Goal: Task Accomplishment & Management: Use online tool/utility

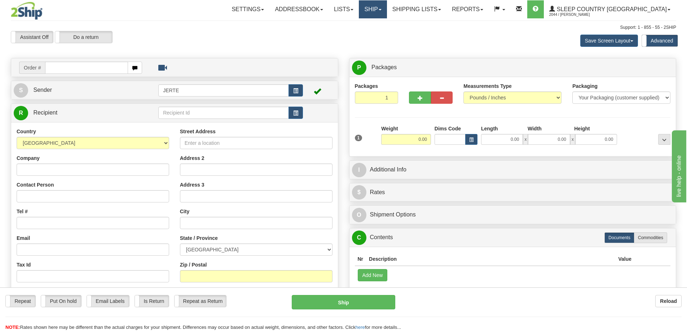
click at [387, 11] on link "Ship" at bounding box center [373, 9] width 28 height 18
click at [379, 33] on span "OnHold / Order Queue" at bounding box center [353, 35] width 51 height 6
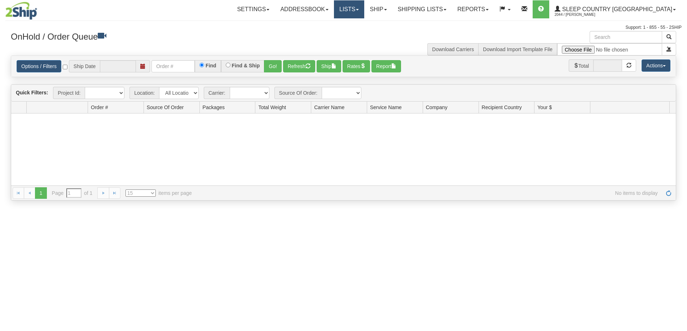
type input "[DATE]"
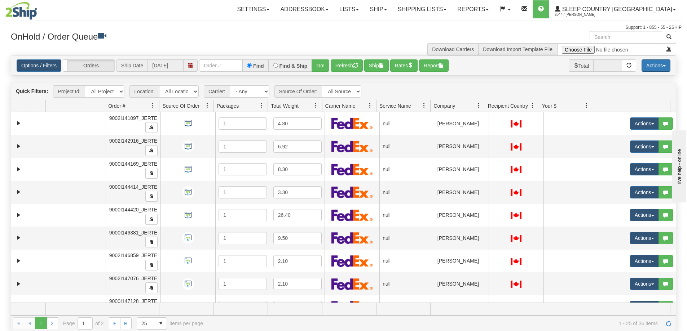
click at [652, 63] on button "Actions" at bounding box center [655, 65] width 29 height 12
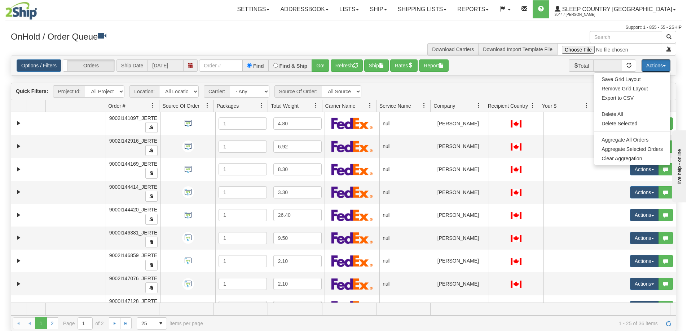
click at [451, 109] on span "Company" at bounding box center [444, 105] width 22 height 7
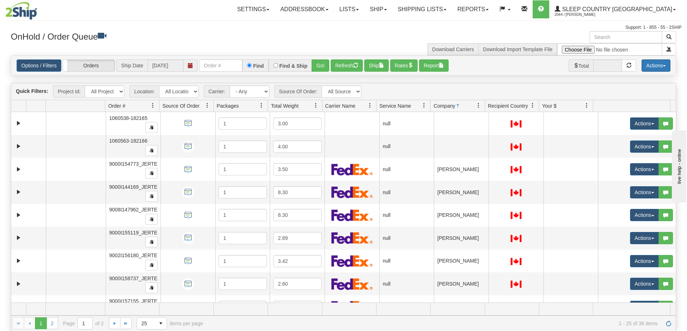
click at [657, 67] on button "Actions" at bounding box center [655, 65] width 29 height 12
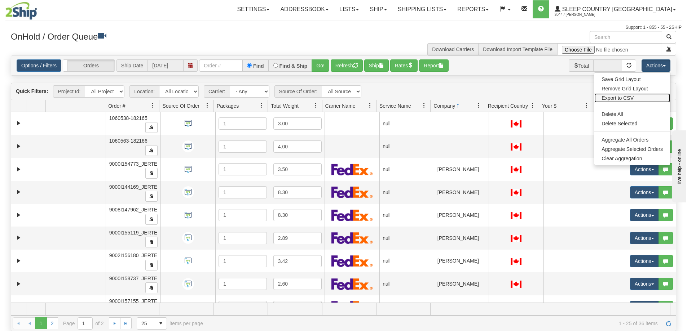
click at [622, 99] on link "Export to CSV" at bounding box center [632, 97] width 76 height 9
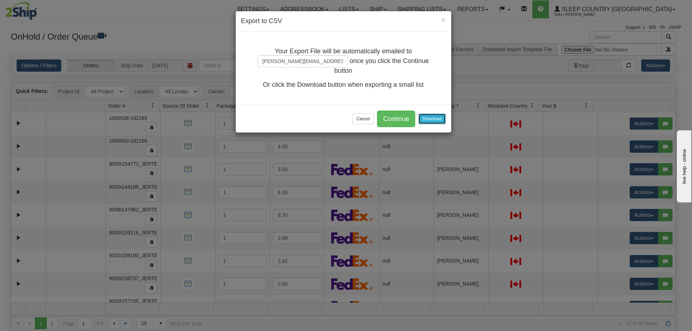
click at [437, 117] on button "Download" at bounding box center [432, 119] width 27 height 11
click at [368, 118] on button "Cancel" at bounding box center [363, 119] width 21 height 11
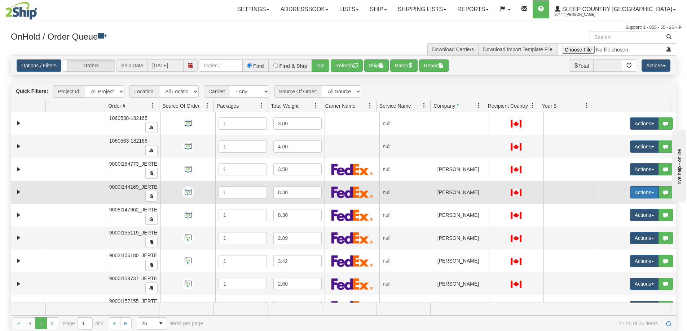
click at [633, 189] on button "Actions" at bounding box center [644, 192] width 29 height 12
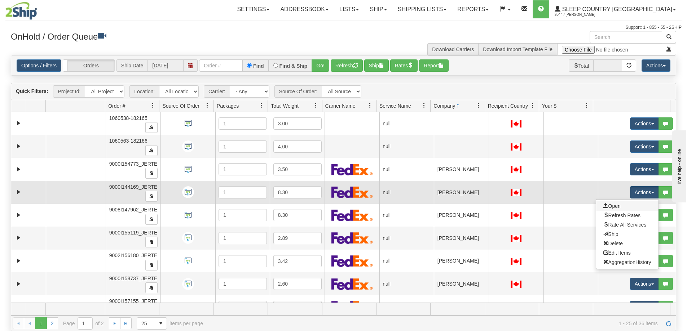
click at [619, 203] on link "Open" at bounding box center [627, 206] width 62 height 9
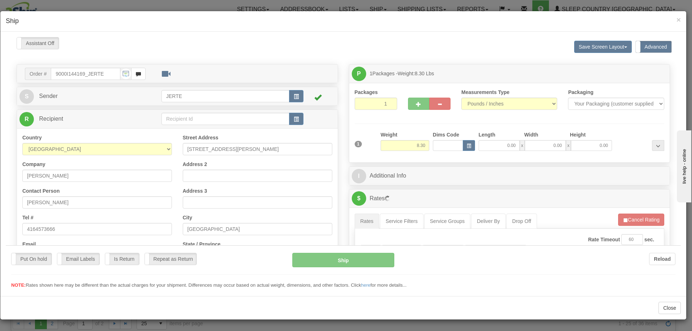
scroll to position [120, 0]
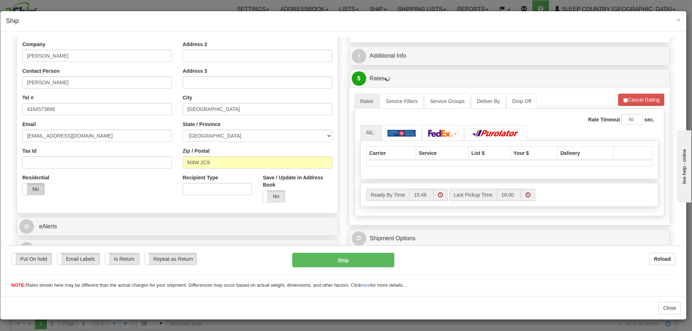
click at [35, 190] on label "No" at bounding box center [34, 189] width 22 height 12
click at [626, 102] on button "Cancel Rating" at bounding box center [641, 99] width 46 height 12
click at [625, 102] on button "Refresh Rates" at bounding box center [641, 99] width 47 height 12
click at [679, 20] on span "×" at bounding box center [679, 20] width 4 height 8
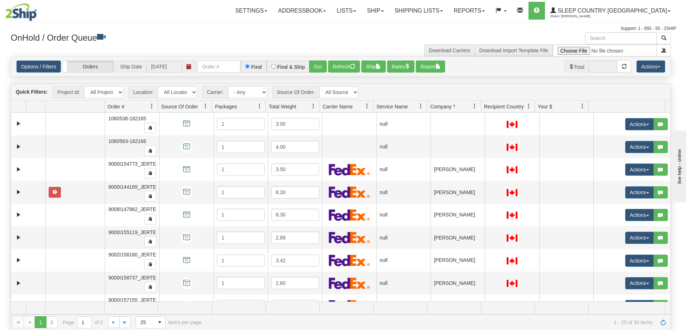
scroll to position [0, 0]
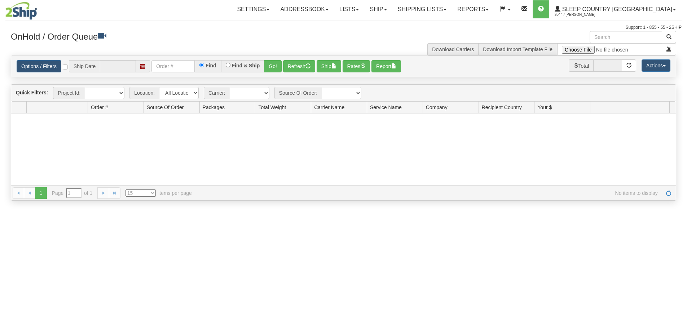
type input "[DATE]"
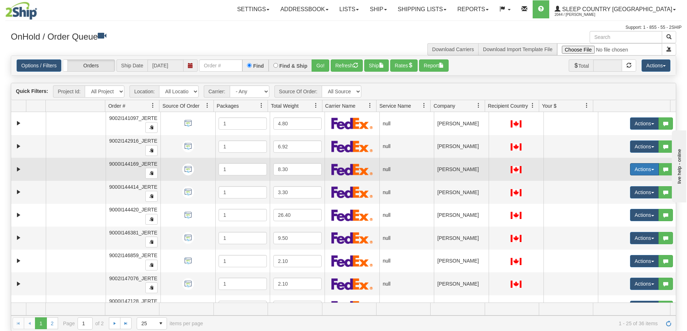
click at [632, 169] on button "Actions" at bounding box center [644, 169] width 29 height 12
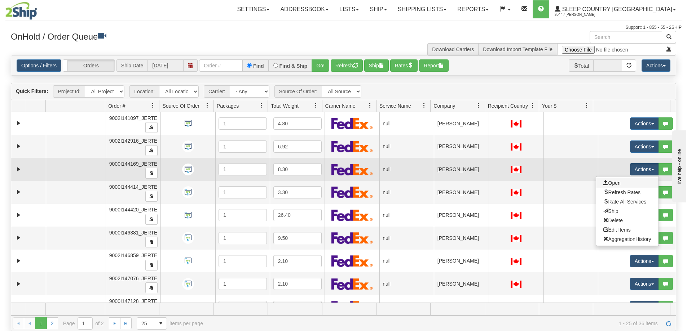
click at [628, 180] on link "Open" at bounding box center [627, 182] width 62 height 9
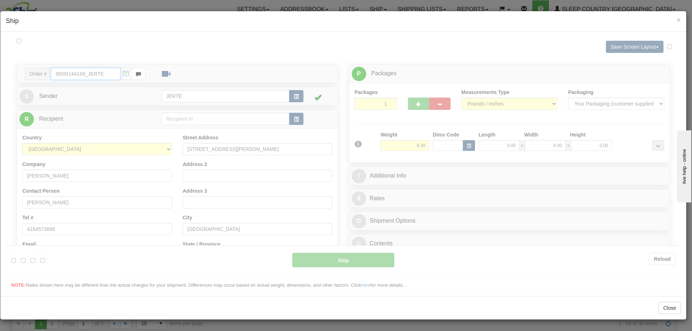
type input "15:49"
type input "16:00"
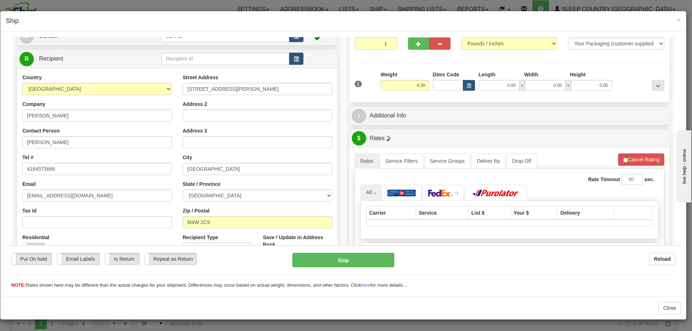
scroll to position [120, 0]
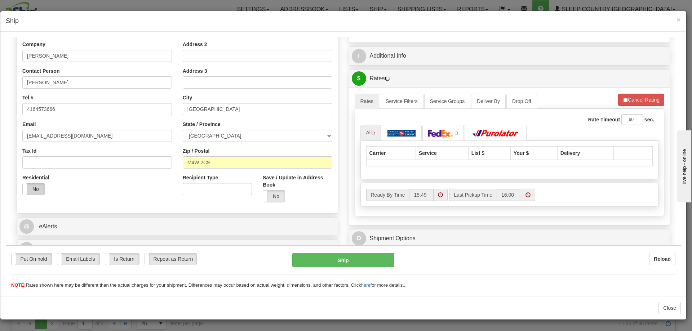
click at [30, 191] on label "No" at bounding box center [34, 189] width 22 height 12
click at [624, 96] on button "Cancel Rating" at bounding box center [641, 99] width 46 height 12
click at [633, 100] on button "Refresh Rates" at bounding box center [641, 99] width 47 height 12
click at [417, 126] on link at bounding box center [402, 133] width 40 height 16
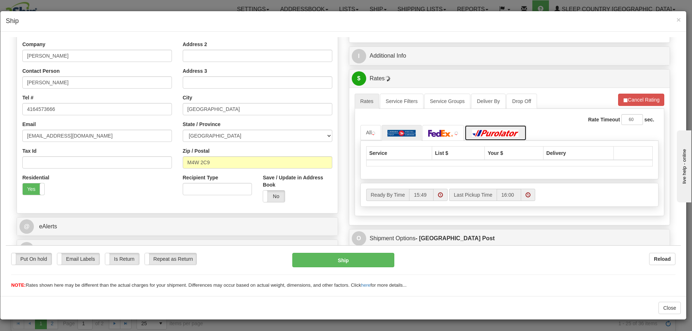
click at [467, 130] on link at bounding box center [496, 133] width 62 height 16
click at [431, 131] on img at bounding box center [440, 132] width 25 height 7
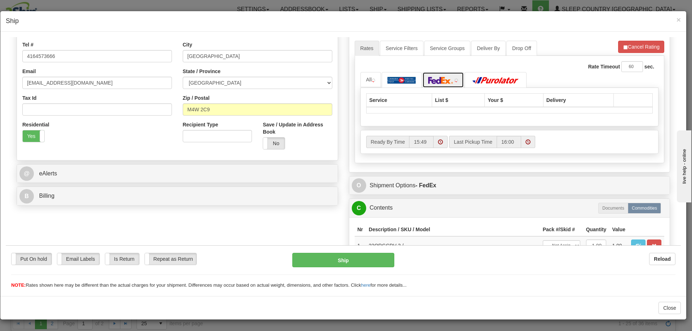
scroll to position [113, 0]
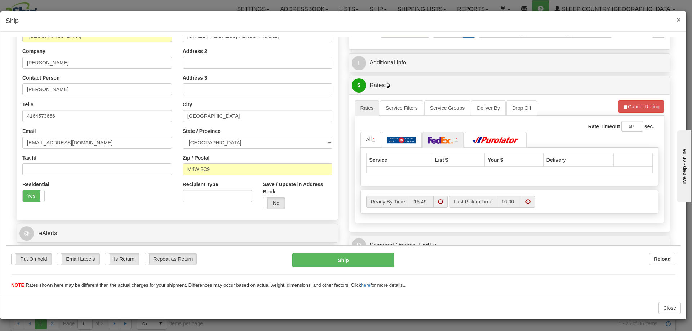
click at [678, 22] on span "×" at bounding box center [679, 20] width 4 height 8
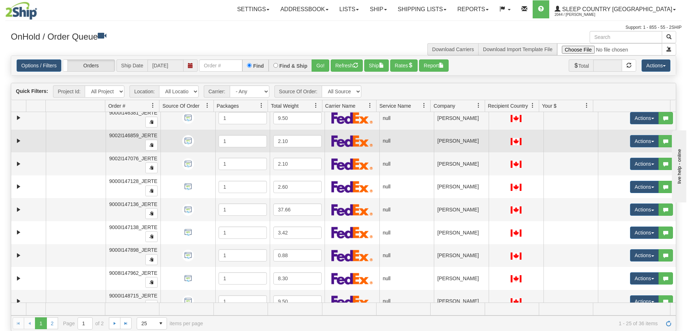
scroll to position [180, 0]
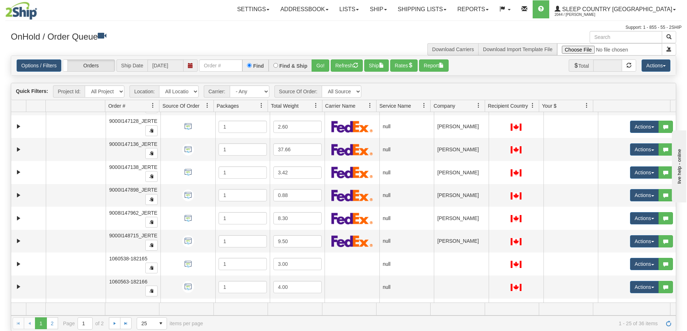
click at [443, 111] on span "Company" at bounding box center [455, 106] width 48 height 12
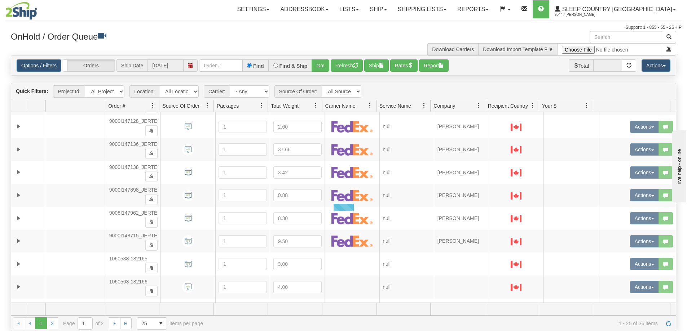
click at [447, 109] on span "Company" at bounding box center [444, 105] width 22 height 7
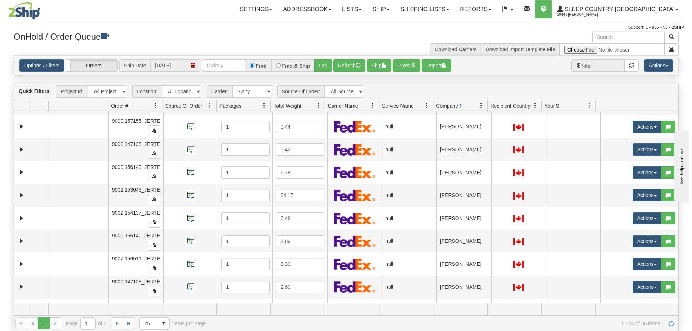
scroll to position [0, 0]
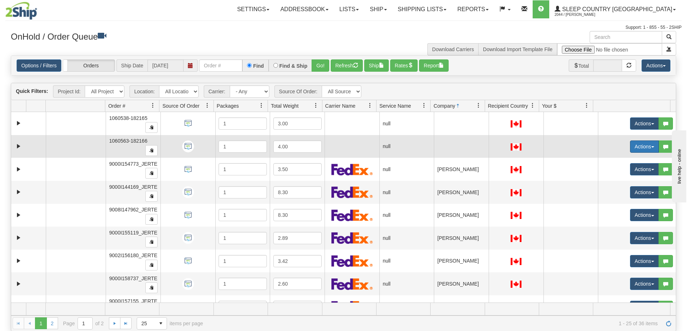
click at [630, 146] on button "Actions" at bounding box center [644, 147] width 29 height 12
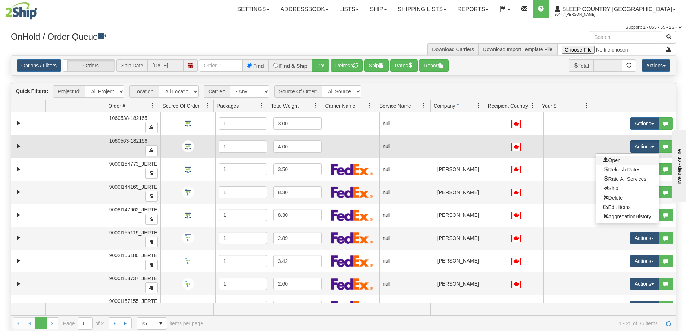
click at [622, 159] on link "Open" at bounding box center [627, 160] width 62 height 9
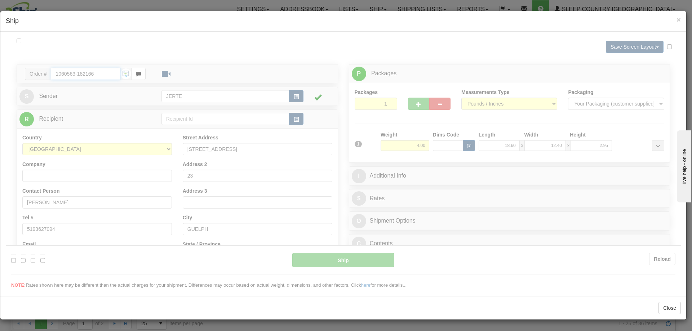
type input "15:50"
type input "16:00"
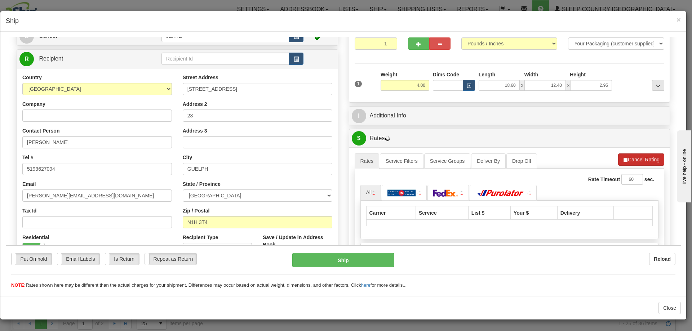
scroll to position [120, 0]
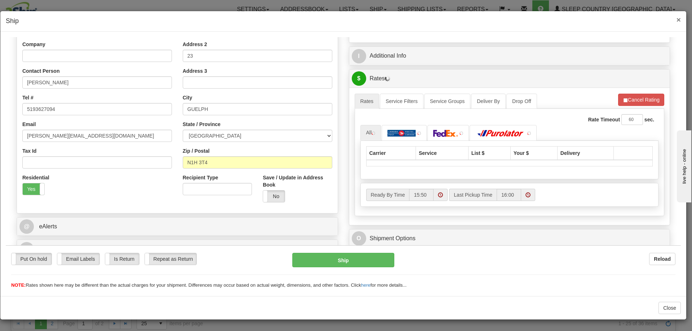
click at [677, 22] on span "×" at bounding box center [679, 20] width 4 height 8
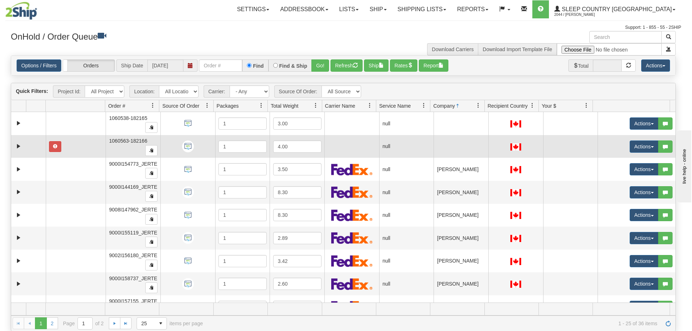
scroll to position [0, 0]
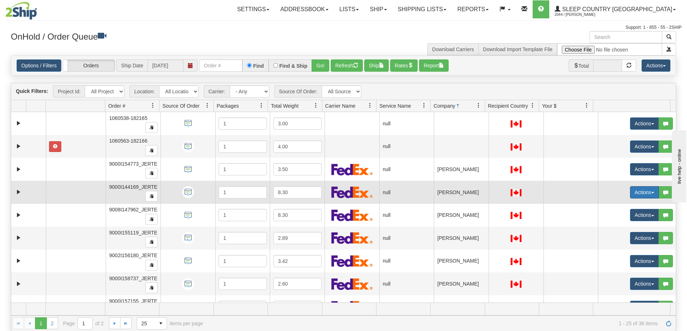
click at [635, 190] on button "Actions" at bounding box center [644, 192] width 29 height 12
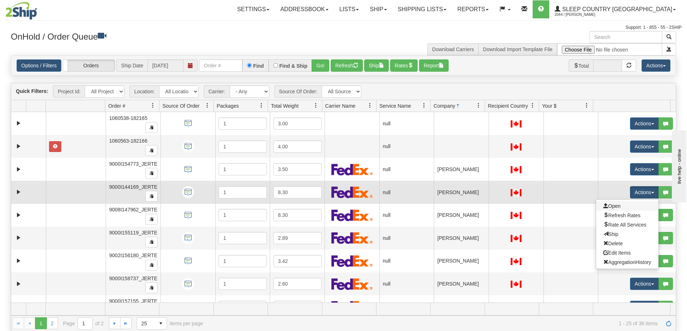
click at [620, 202] on link "Open" at bounding box center [627, 206] width 62 height 9
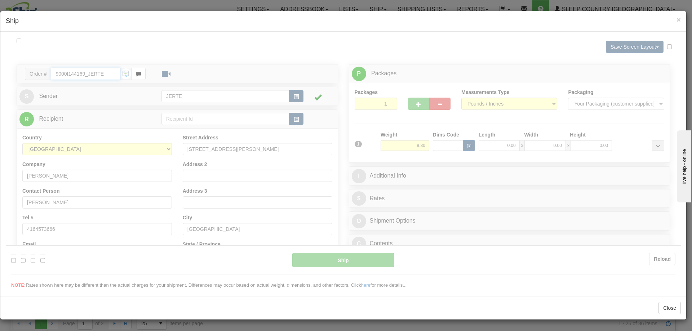
type input "15:50"
type input "16:00"
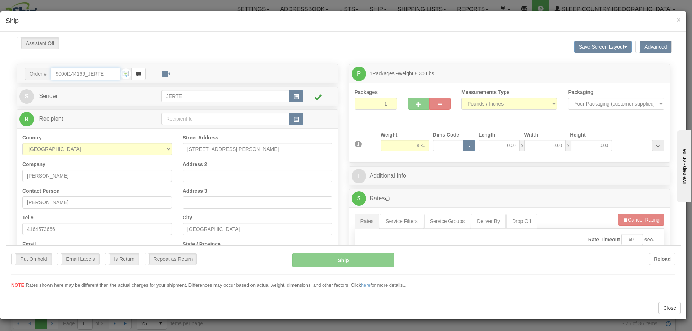
scroll to position [120, 0]
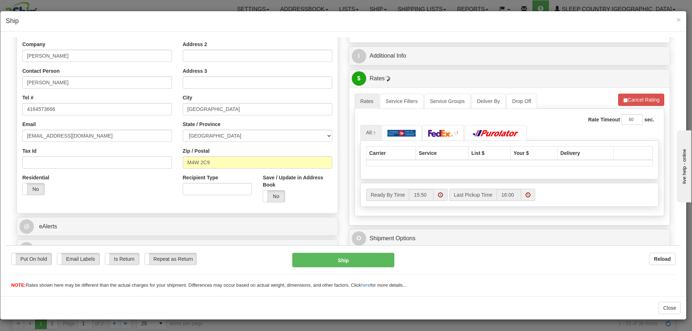
click at [38, 196] on div "Residential Yes No" at bounding box center [43, 187] width 53 height 27
click at [38, 191] on label "No" at bounding box center [34, 189] width 22 height 12
click at [623, 98] on span "button" at bounding box center [625, 100] width 5 height 5
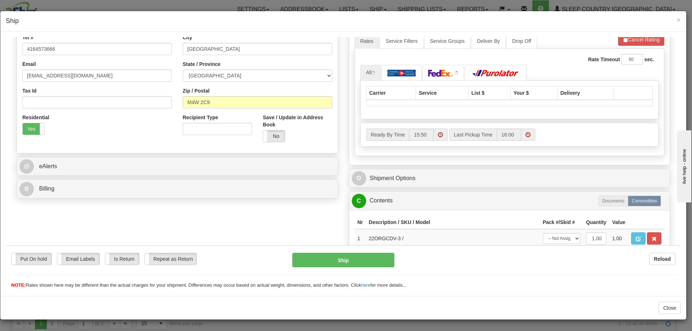
click at [439, 134] on span at bounding box center [440, 134] width 5 height 5
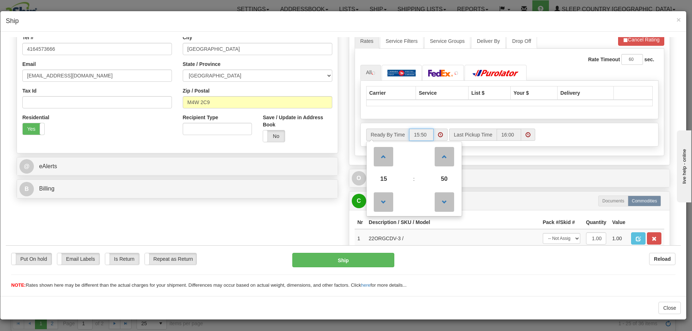
click at [386, 174] on span "15" at bounding box center [383, 178] width 19 height 19
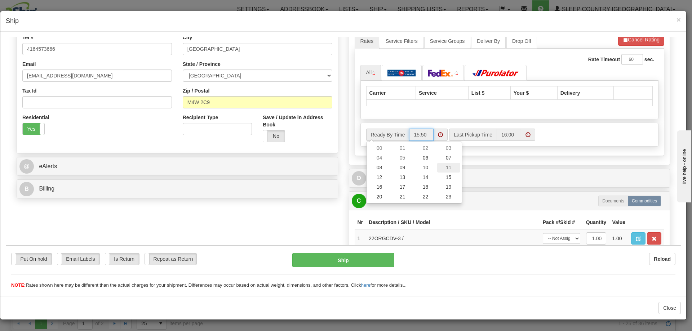
click at [443, 166] on td "11" at bounding box center [448, 168] width 23 height 10
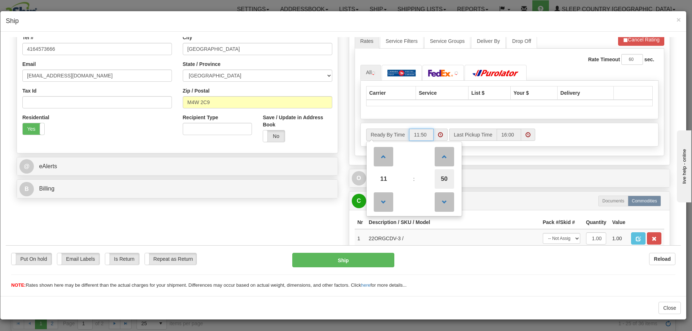
click at [438, 175] on span "50" at bounding box center [444, 178] width 19 height 19
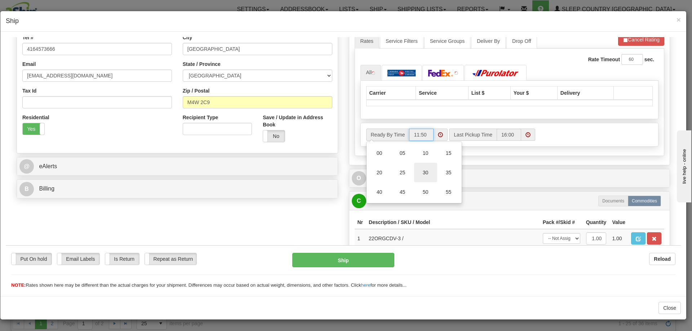
click at [423, 172] on td "30" at bounding box center [425, 172] width 23 height 19
type input "11:30"
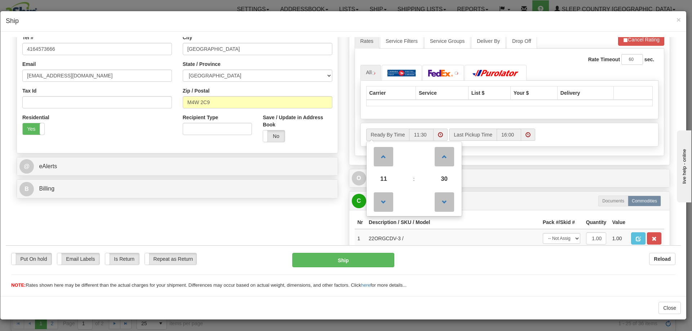
click at [605, 125] on div "Ready By Time 11 : 30 00 01 02 03 04 05 06 07 08 09 10 11 12 13 14 15 16 17 18 …" at bounding box center [510, 134] width 298 height 23
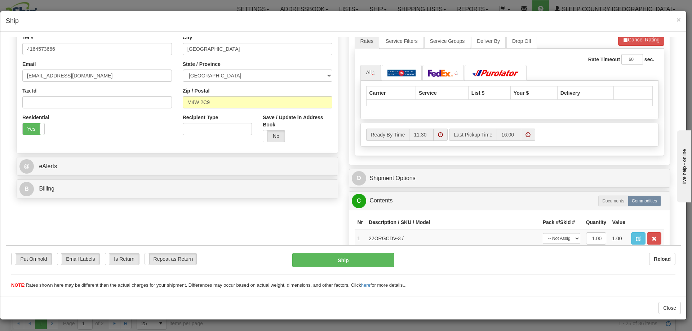
scroll to position [120, 0]
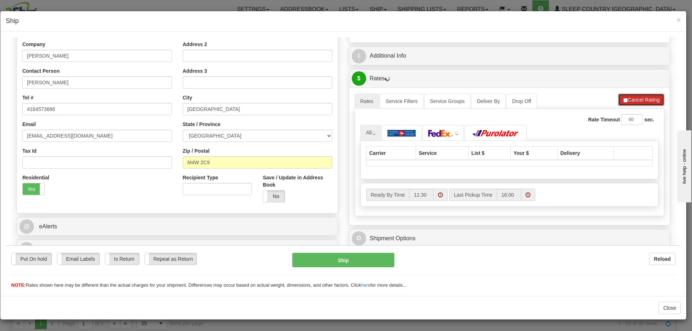
click at [630, 96] on button "Cancel Rating" at bounding box center [641, 99] width 46 height 12
click at [632, 96] on button "Refresh Rates" at bounding box center [641, 99] width 47 height 12
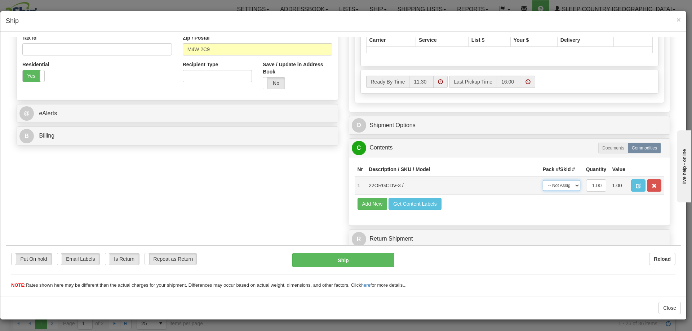
click at [565, 184] on select "-- Not Assigned -- Package 1" at bounding box center [561, 185] width 37 height 11
select select "0"
click at [543, 180] on select "-- Not Assigned -- Package 1" at bounding box center [561, 185] width 37 height 11
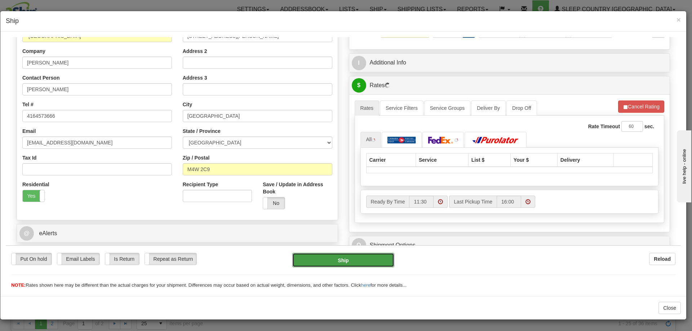
click at [359, 259] on button "Ship" at bounding box center [343, 260] width 102 height 14
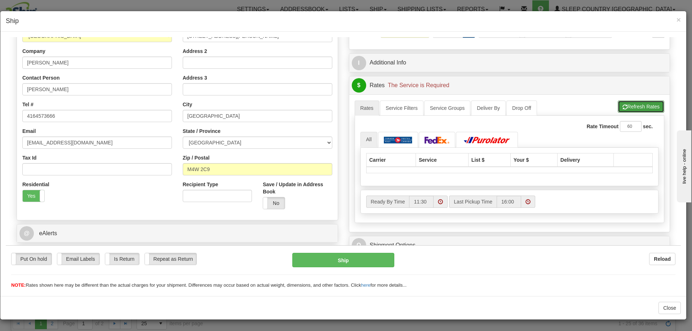
click at [627, 105] on button "Refresh Rates" at bounding box center [641, 106] width 47 height 12
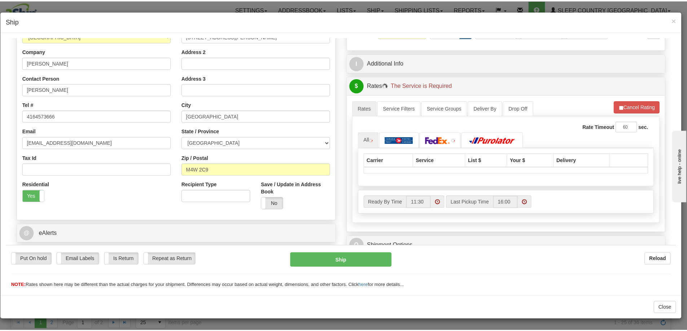
scroll to position [173, 0]
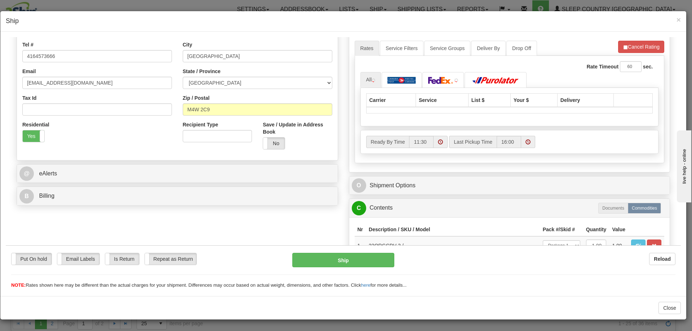
click at [675, 21] on h4 "Ship" at bounding box center [343, 21] width 675 height 9
click at [679, 21] on span "×" at bounding box center [679, 20] width 4 height 8
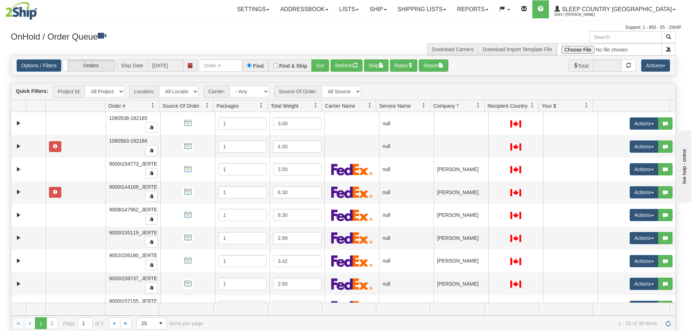
scroll to position [0, 0]
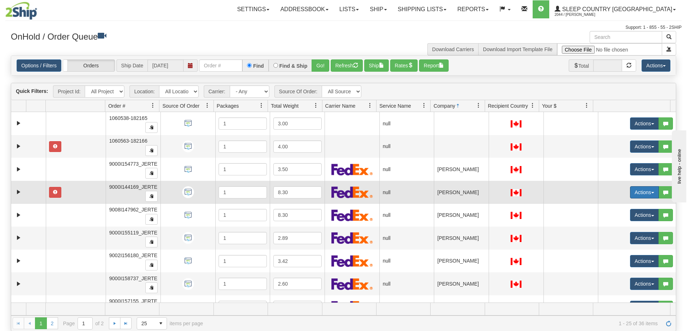
click at [630, 197] on button "Actions" at bounding box center [644, 192] width 29 height 12
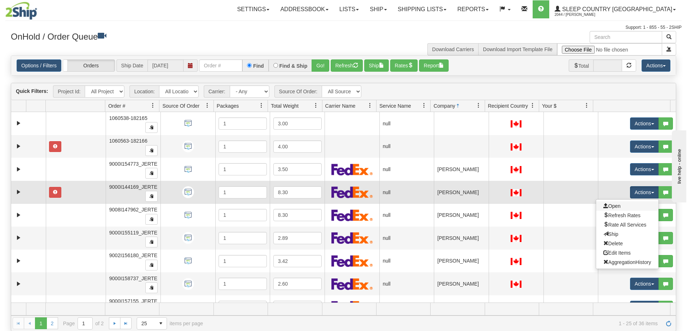
click at [623, 204] on link "Open" at bounding box center [627, 206] width 62 height 9
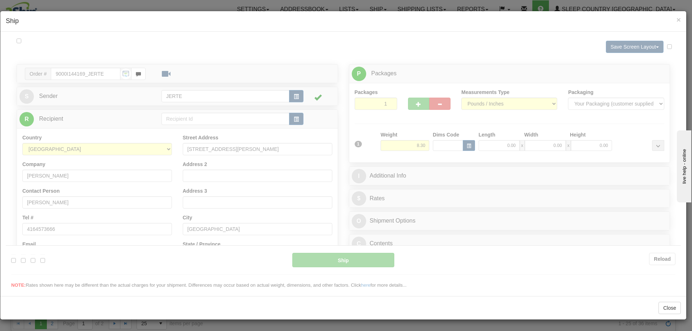
scroll to position [60, 0]
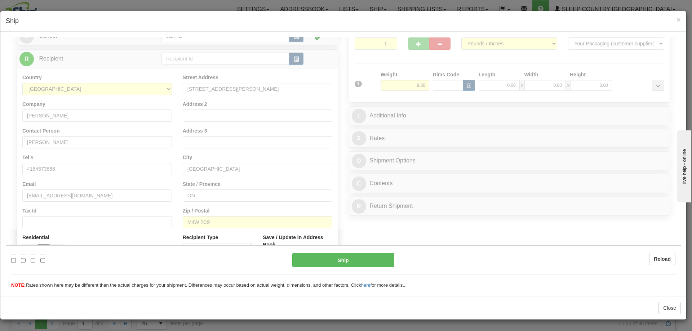
type input "15:53"
type input "16:00"
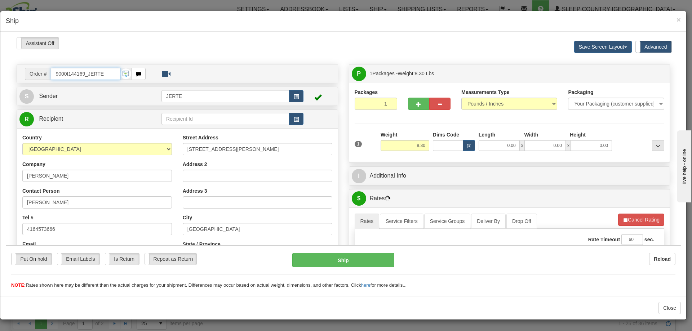
scroll to position [120, 0]
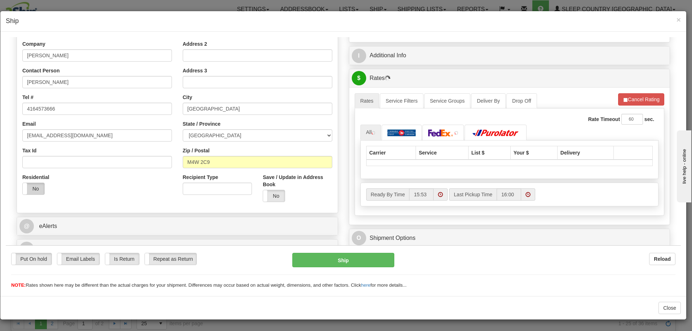
click at [35, 192] on label "No" at bounding box center [34, 189] width 22 height 12
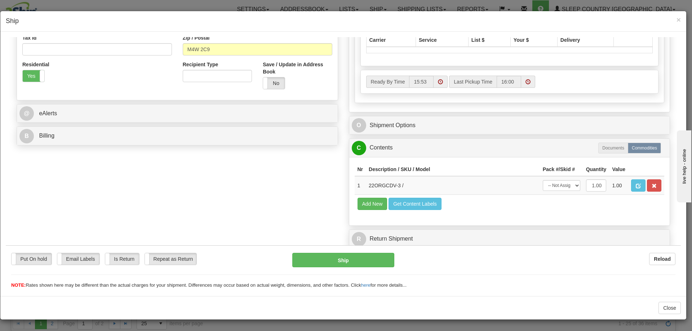
scroll to position [113, 0]
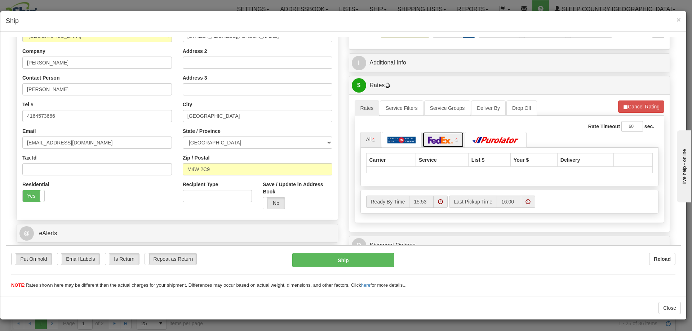
click at [435, 142] on img at bounding box center [440, 139] width 25 height 7
click at [372, 137] on link "All" at bounding box center [371, 139] width 21 height 15
click at [380, 256] on button "Ship" at bounding box center [343, 260] width 102 height 14
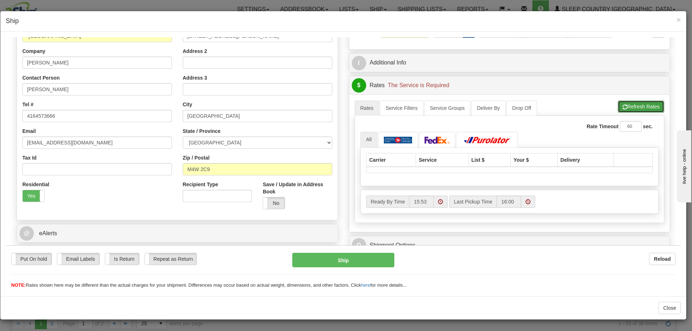
click at [626, 109] on button "Refresh Rates" at bounding box center [641, 106] width 47 height 12
click at [681, 18] on span "×" at bounding box center [679, 20] width 4 height 8
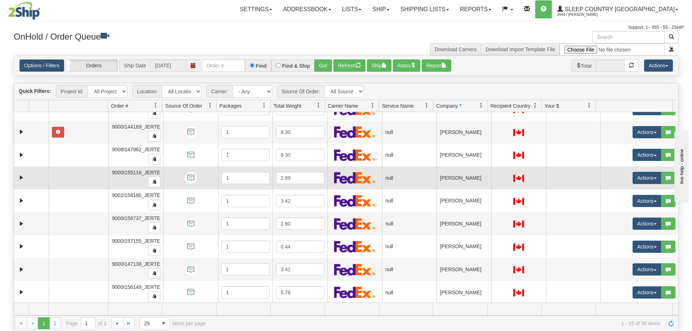
scroll to position [0, 0]
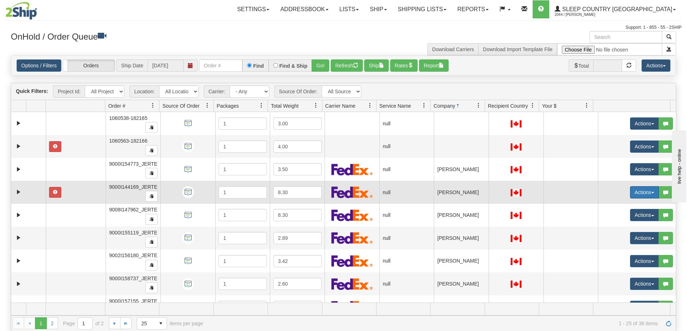
click at [639, 193] on button "Actions" at bounding box center [644, 192] width 29 height 12
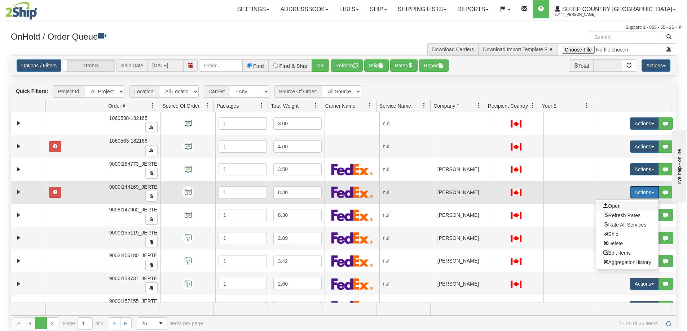
click at [615, 204] on span "Open" at bounding box center [611, 206] width 17 height 6
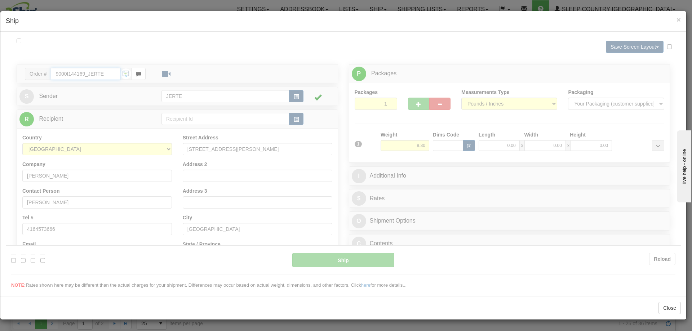
type input "15:54"
type input "16:00"
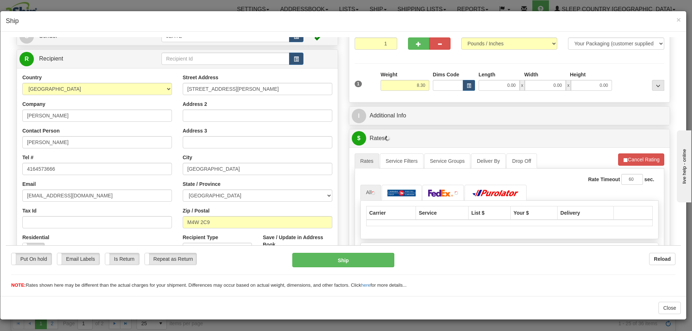
scroll to position [120, 0]
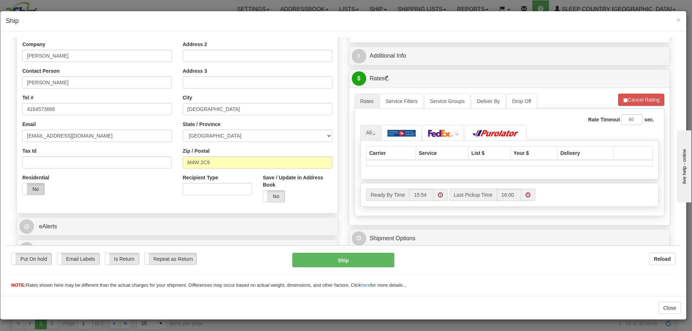
click at [37, 193] on label "No" at bounding box center [34, 189] width 22 height 12
click at [680, 18] on span "×" at bounding box center [679, 20] width 4 height 8
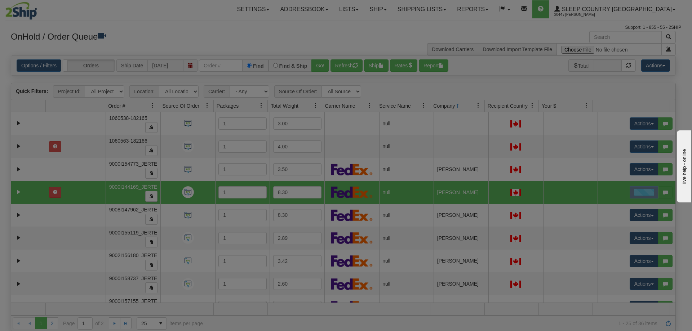
scroll to position [0, 0]
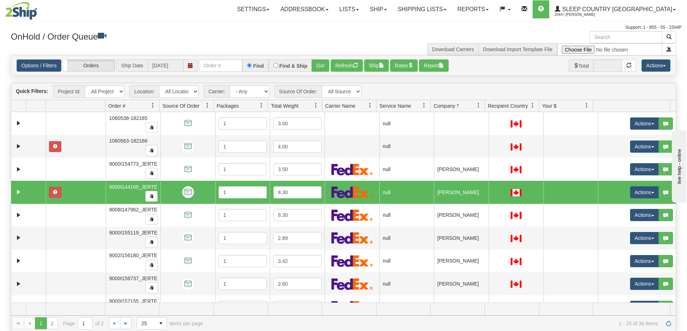
click at [649, 124] on div "How can we assist you today? Good day Myriam" at bounding box center [603, 115] width 130 height 17
click at [646, 124] on div "How can we assist you today? Good day Myriam" at bounding box center [603, 115] width 130 height 17
click at [642, 124] on div "How can we assist you today? Good day Myriam" at bounding box center [603, 115] width 130 height 17
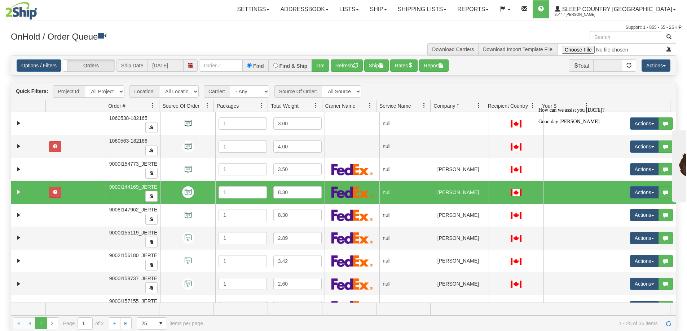
click at [641, 124] on div "How can we assist you today? Good day Myriam" at bounding box center [603, 115] width 130 height 17
click at [644, 124] on div "How can we assist you today? Good day Myriam" at bounding box center [603, 115] width 130 height 17
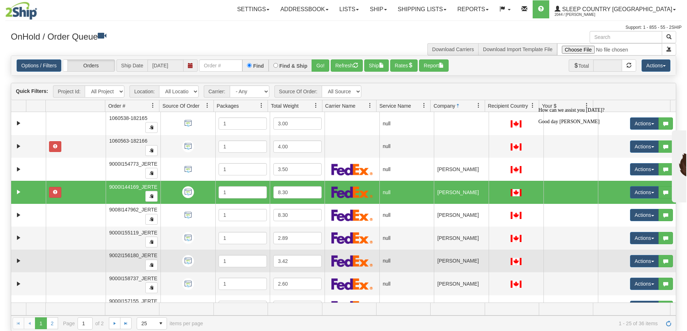
click at [636, 269] on td "Actions Open Refresh Rates Rate All Services Ship Delete Edit Items Aggregation…" at bounding box center [637, 261] width 78 height 23
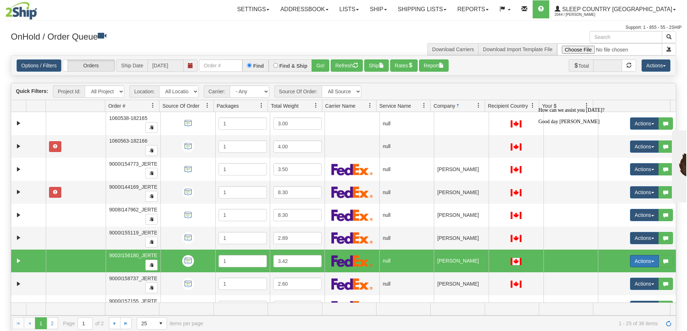
click at [636, 265] on button "Actions" at bounding box center [644, 261] width 29 height 12
click at [610, 272] on link "Open" at bounding box center [627, 274] width 62 height 9
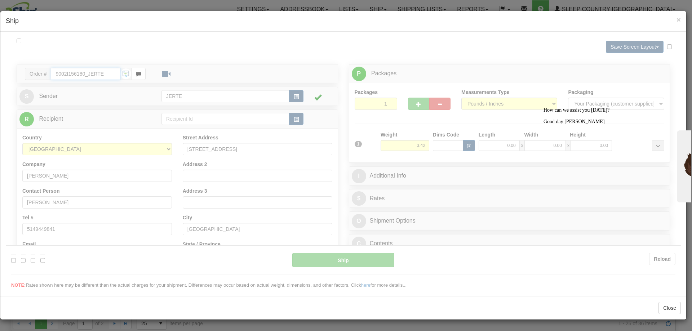
type input "15:57"
type input "16:00"
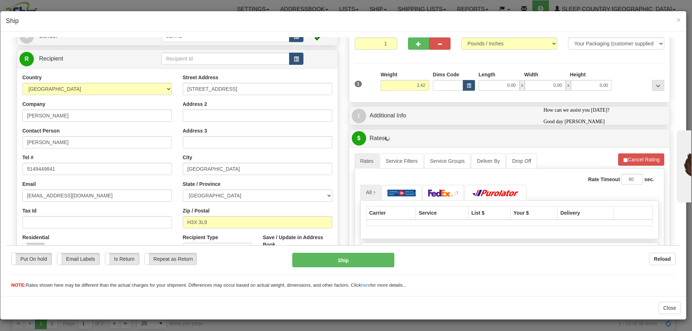
scroll to position [120, 0]
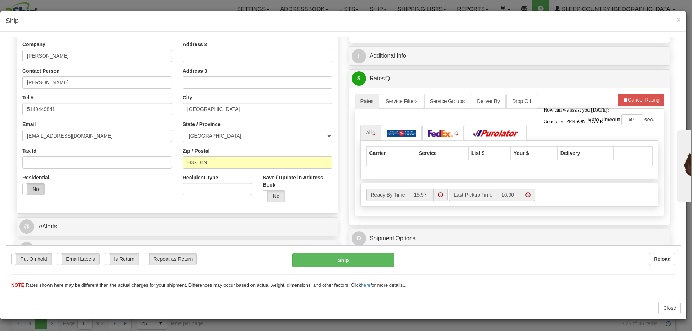
click at [38, 190] on label "No" at bounding box center [34, 189] width 22 height 12
click at [680, 17] on span "×" at bounding box center [679, 20] width 4 height 8
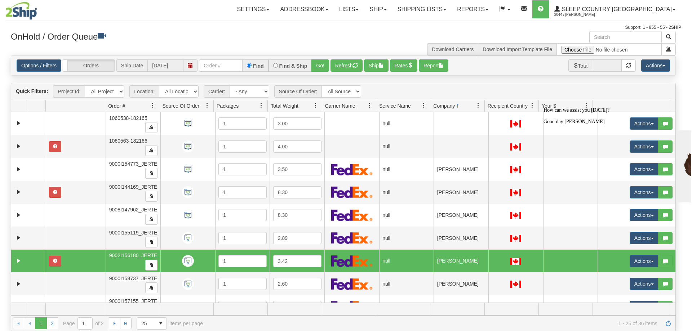
scroll to position [0, 0]
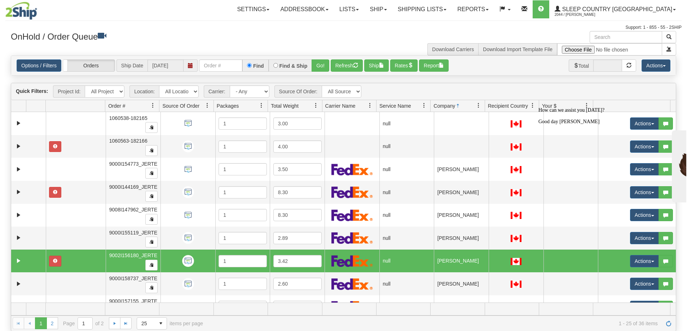
click at [662, 257] on button "button" at bounding box center [665, 261] width 14 height 12
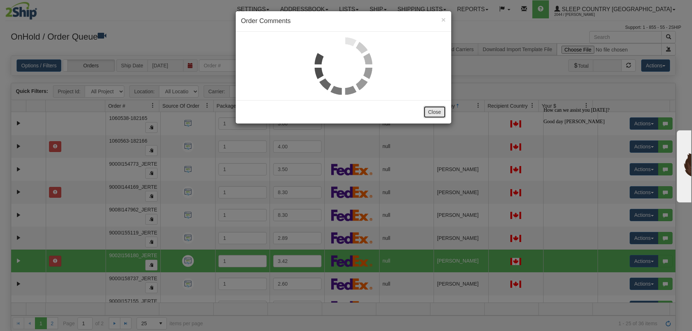
click at [433, 117] on button "Close" at bounding box center [435, 112] width 22 height 12
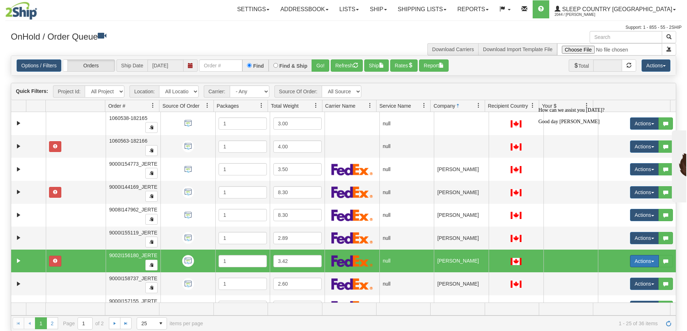
click at [637, 260] on button "Actions" at bounding box center [644, 261] width 29 height 12
click at [617, 275] on link "Open" at bounding box center [627, 274] width 62 height 9
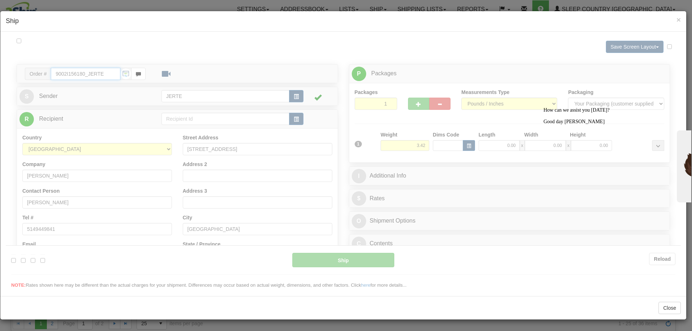
type input "15:58"
type input "16:00"
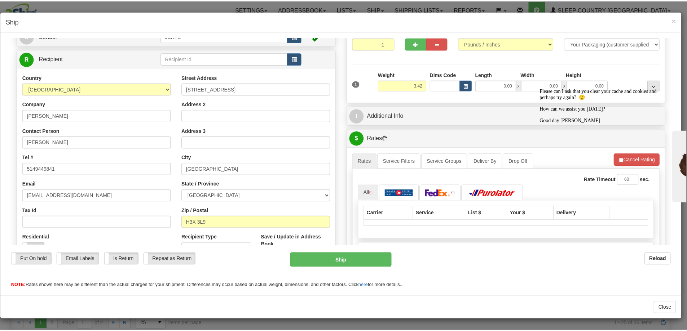
scroll to position [120, 0]
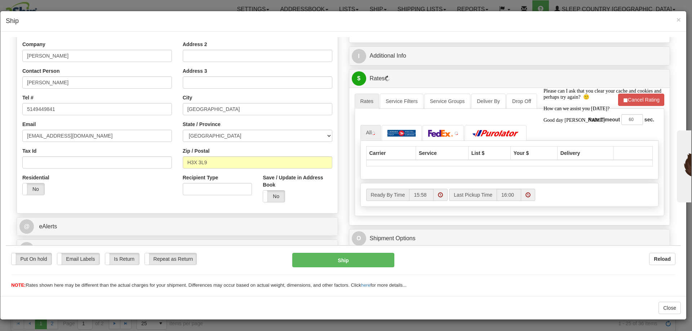
click at [677, 16] on span "×" at bounding box center [679, 20] width 4 height 8
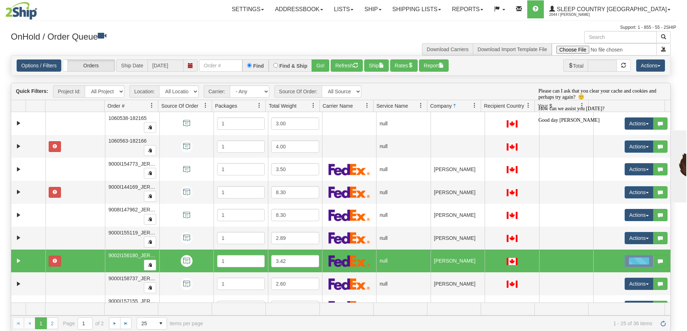
scroll to position [0, 0]
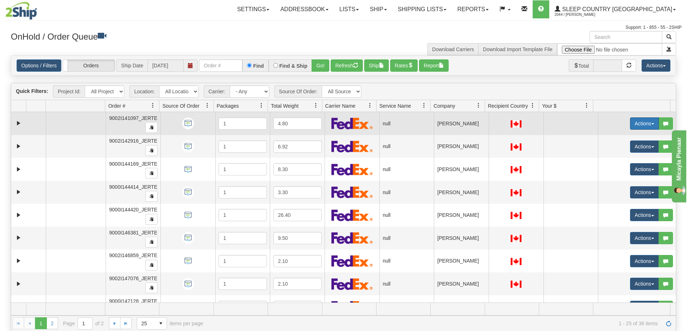
click at [638, 118] on button "Actions" at bounding box center [644, 124] width 29 height 12
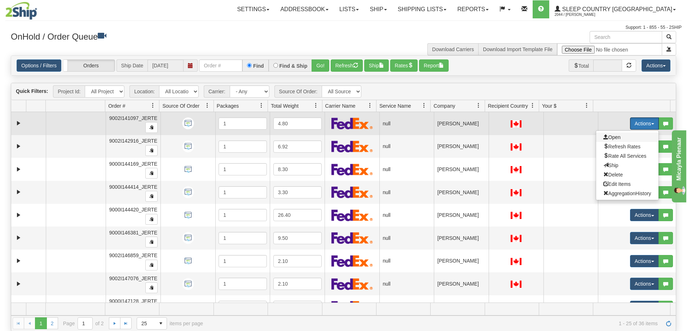
click at [612, 138] on span "Open" at bounding box center [611, 137] width 17 height 6
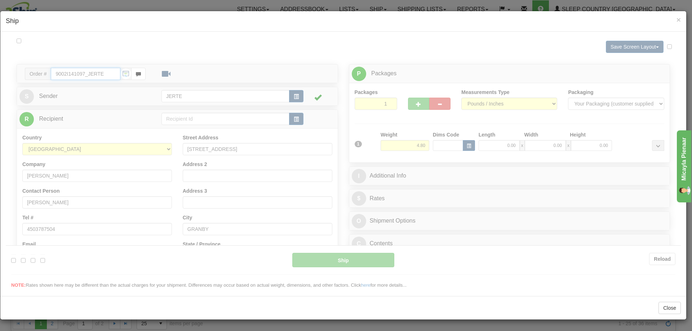
type input "16:06"
type input "16:00"
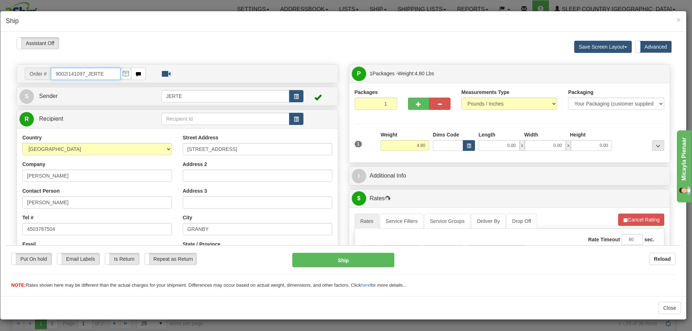
scroll to position [120, 0]
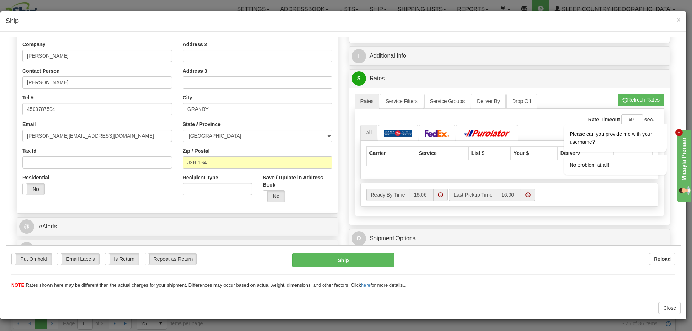
click at [680, 19] on span "×" at bounding box center [679, 20] width 4 height 8
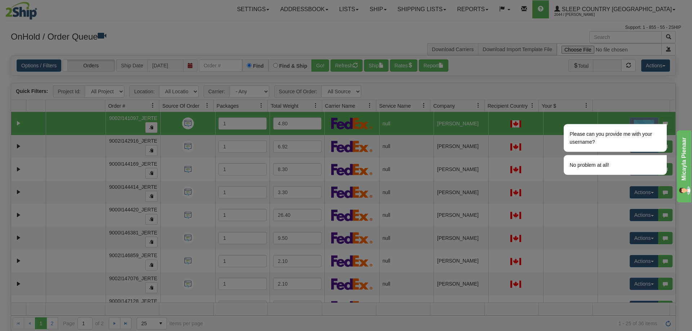
scroll to position [0, 0]
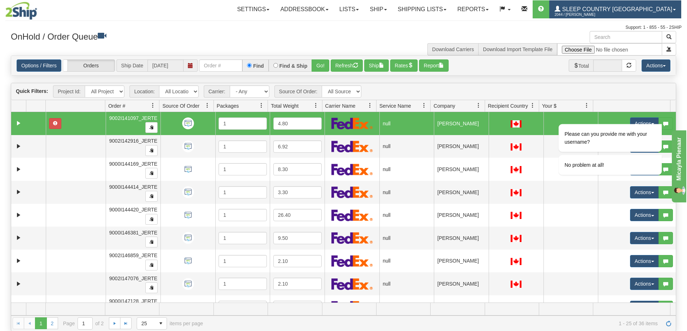
click at [678, 11] on link "Sleep Country Canada 2044 / Steve Rawas" at bounding box center [615, 9] width 132 height 18
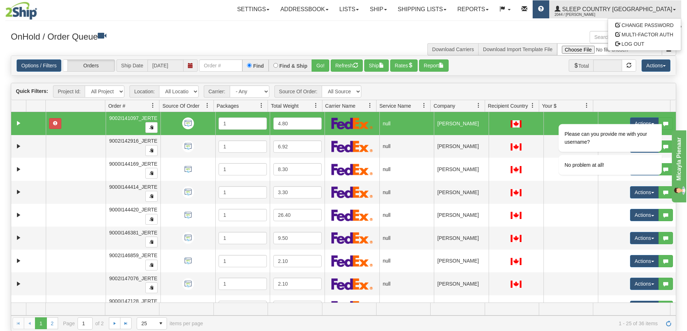
click at [549, 17] on link at bounding box center [541, 9] width 17 height 18
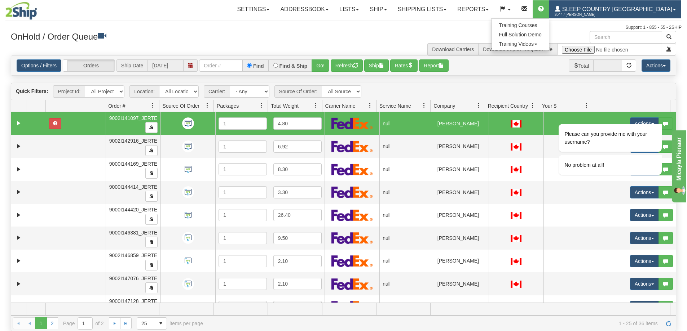
click at [609, 11] on span "2044 / [PERSON_NAME]" at bounding box center [582, 14] width 54 height 7
click at [600, 10] on span "Sleep Country [GEOGRAPHIC_DATA]" at bounding box center [616, 9] width 112 height 6
click at [605, 9] on span "Sleep Country [GEOGRAPHIC_DATA]" at bounding box center [616, 9] width 112 height 6
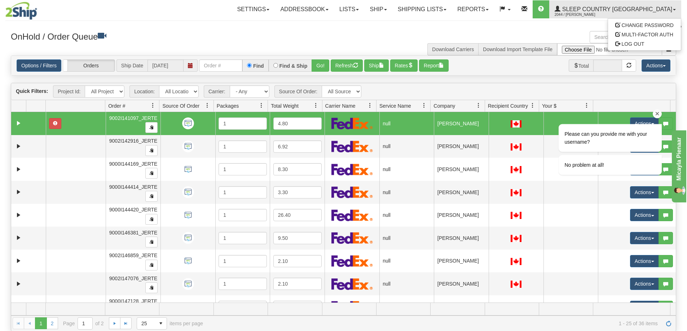
click at [635, 197] on div "Please can you provide me with your username? No problem at all!" at bounding box center [600, 164] width 130 height 123
click at [635, 195] on div "Please can you provide me with your username? No problem at all!" at bounding box center [600, 164] width 130 height 123
click at [640, 217] on div "Please can you provide me with your username? No problem at all!" at bounding box center [600, 164] width 130 height 123
click at [654, 114] on icon "Chat attention grabber" at bounding box center [657, 113] width 6 height 6
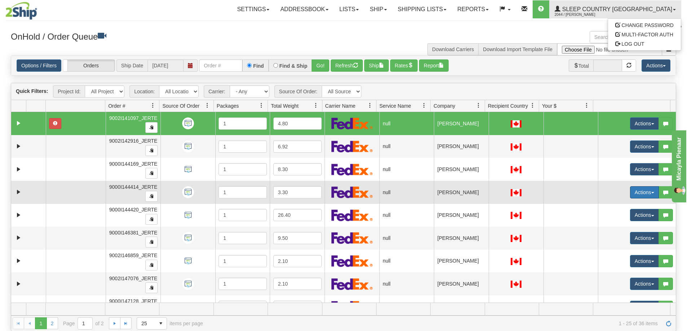
click at [639, 194] on button "Actions" at bounding box center [644, 192] width 29 height 12
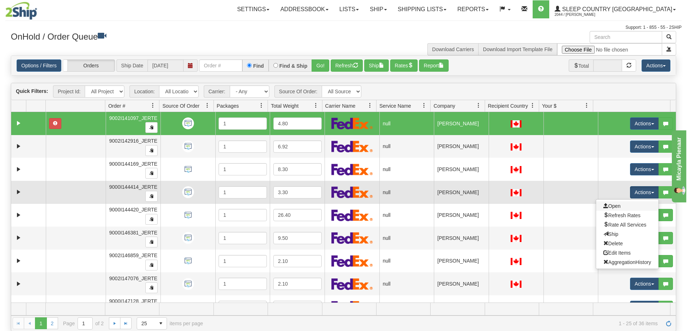
click at [640, 202] on link "Open" at bounding box center [627, 206] width 62 height 9
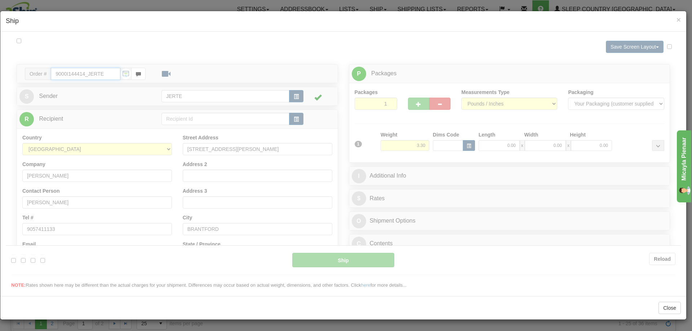
type input "16:10"
type input "16:00"
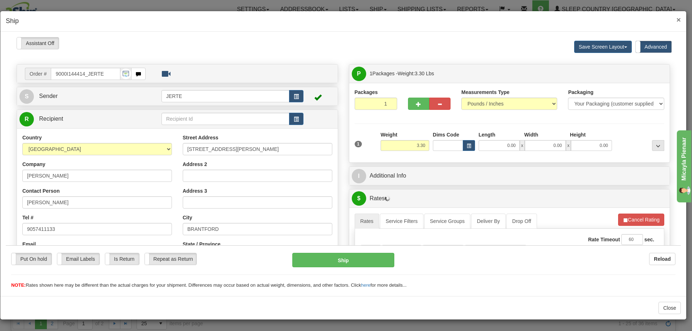
click at [680, 19] on span "×" at bounding box center [679, 20] width 4 height 8
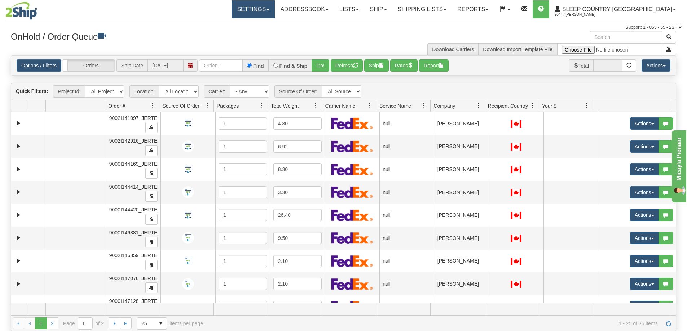
click at [275, 15] on link "Settings" at bounding box center [252, 9] width 43 height 18
click at [516, 16] on link at bounding box center [505, 9] width 22 height 18
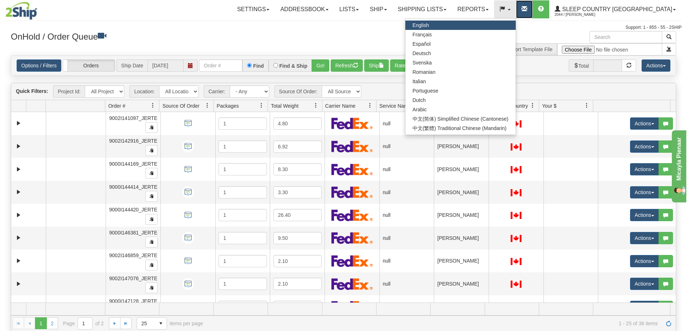
click at [533, 16] on link at bounding box center [524, 9] width 17 height 18
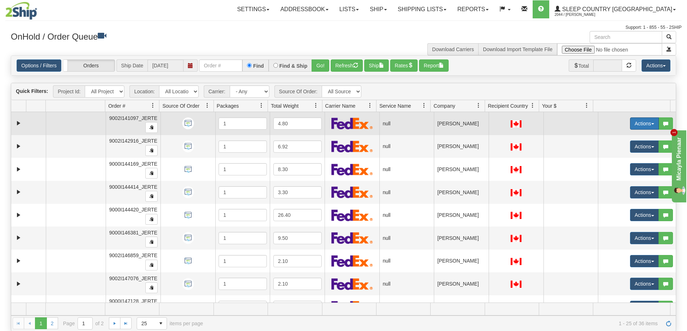
click at [639, 123] on button "Actions" at bounding box center [644, 124] width 29 height 12
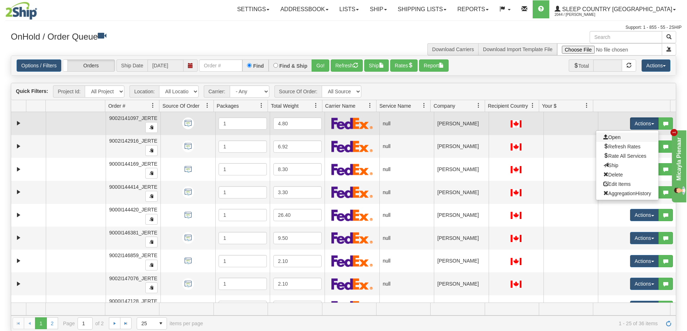
click at [623, 136] on link "Open" at bounding box center [627, 137] width 62 height 9
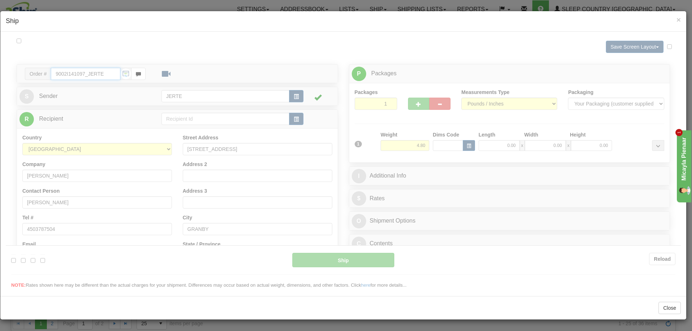
type input "16:11"
type input "16:00"
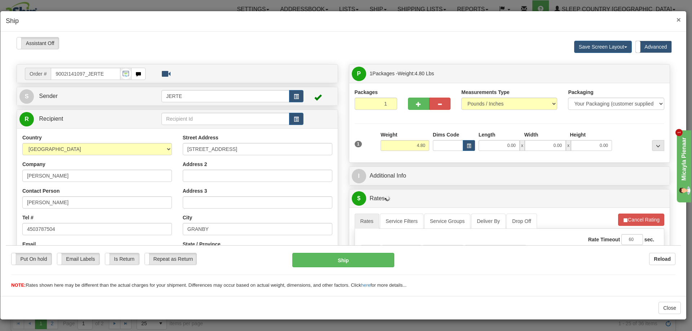
click at [678, 21] on span "×" at bounding box center [679, 20] width 4 height 8
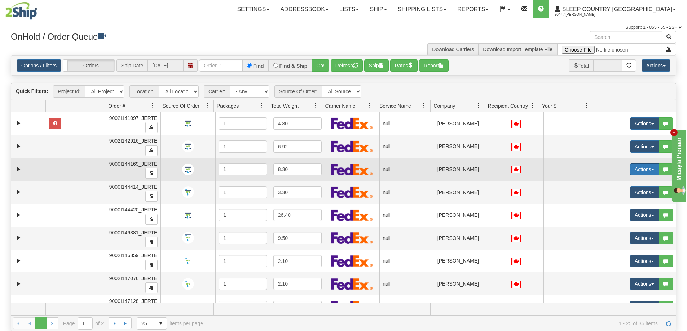
click at [630, 172] on button "Actions" at bounding box center [644, 169] width 29 height 12
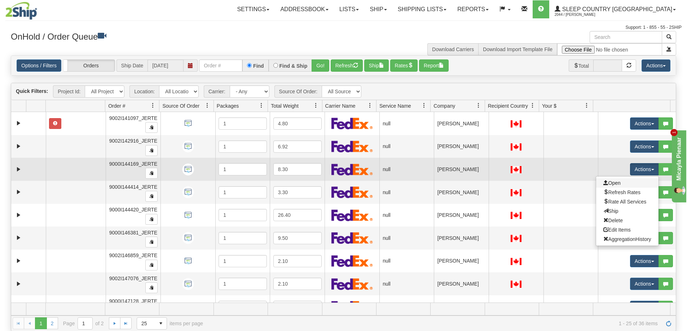
click at [617, 180] on link "Open" at bounding box center [627, 182] width 62 height 9
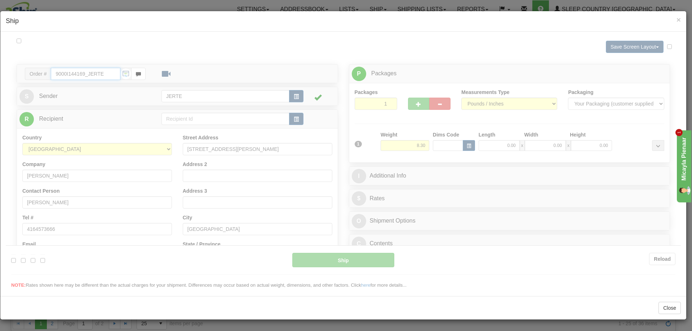
type input "16:11"
type input "16:00"
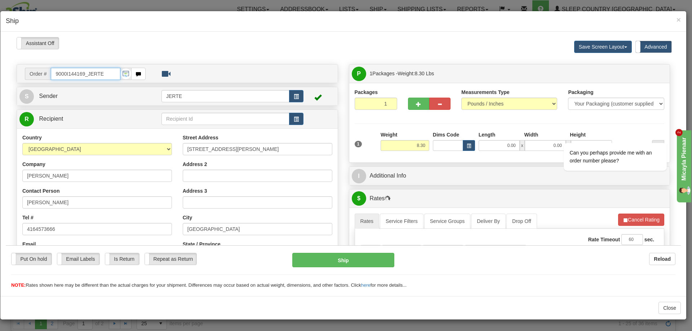
drag, startPoint x: 86, startPoint y: 71, endPoint x: 50, endPoint y: 71, distance: 36.1
click at [50, 71] on div "Order # 9000I144169_JERTE" at bounding box center [85, 73] width 121 height 12
click at [678, 21] on span "×" at bounding box center [679, 20] width 4 height 8
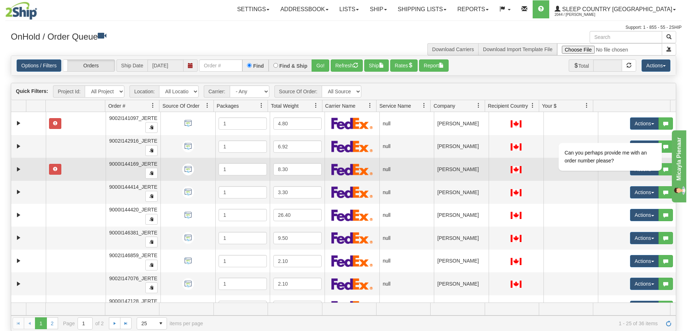
drag, startPoint x: 142, startPoint y: 163, endPoint x: 163, endPoint y: 163, distance: 21.6
click at [163, 163] on tr "31714483 JERTE 91431033 0 9000I144169_JERTE 1 8.30 null Shipping department Jer…" at bounding box center [343, 169] width 665 height 23
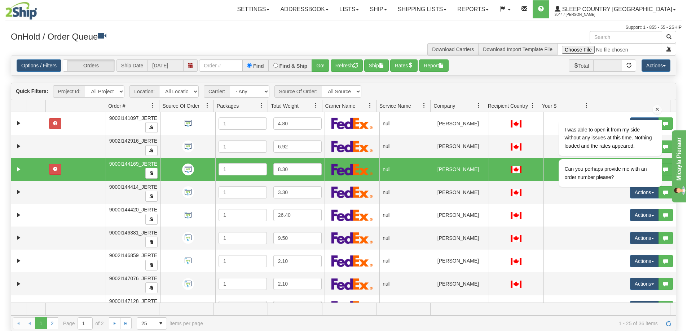
click at [660, 108] on icon "Chat attention grabber" at bounding box center [657, 109] width 6 height 6
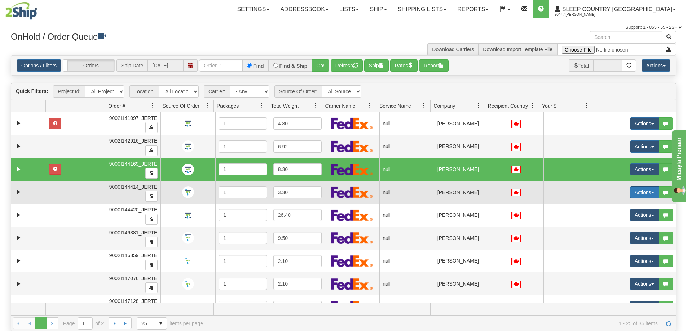
click at [637, 190] on button "Actions" at bounding box center [644, 192] width 29 height 12
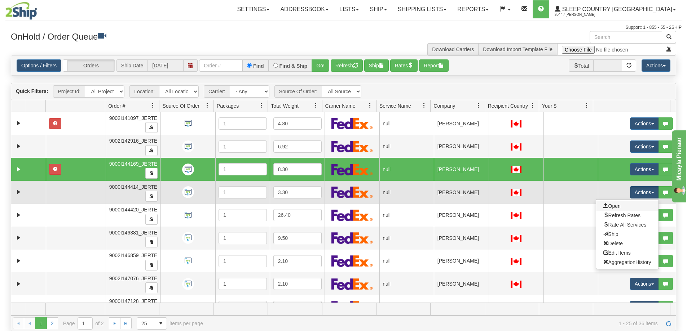
click at [616, 206] on link "Open" at bounding box center [627, 206] width 62 height 9
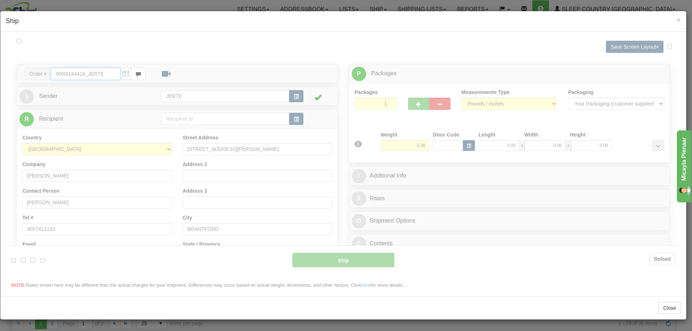
type input "16:13"
type input "16:00"
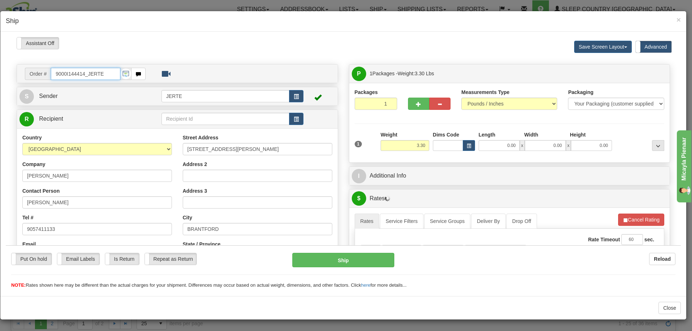
scroll to position [120, 0]
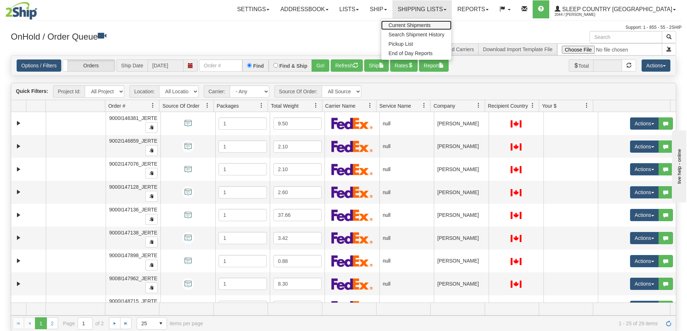
click at [431, 23] on span "Current Shipments" at bounding box center [409, 25] width 42 height 6
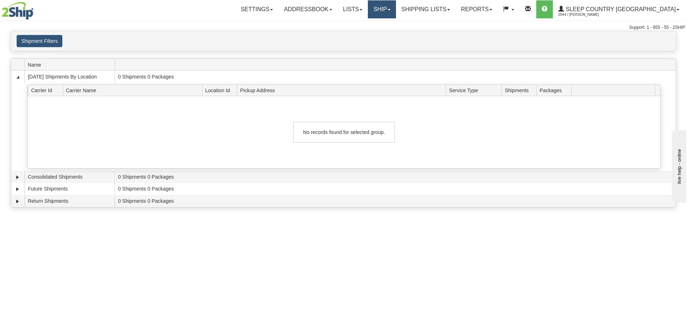
click at [396, 6] on link "Ship" at bounding box center [382, 9] width 28 height 18
click at [388, 35] on span "OnHold / Order Queue" at bounding box center [362, 35] width 51 height 6
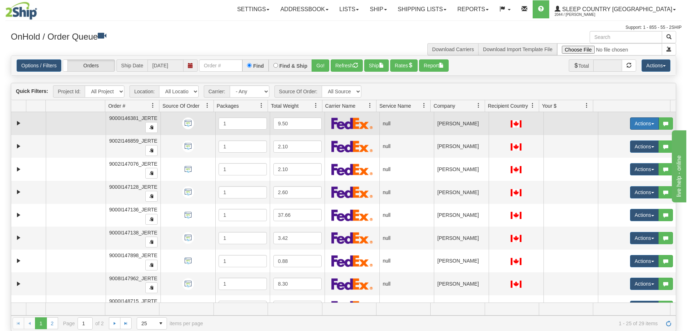
click at [637, 122] on button "Actions" at bounding box center [644, 124] width 29 height 12
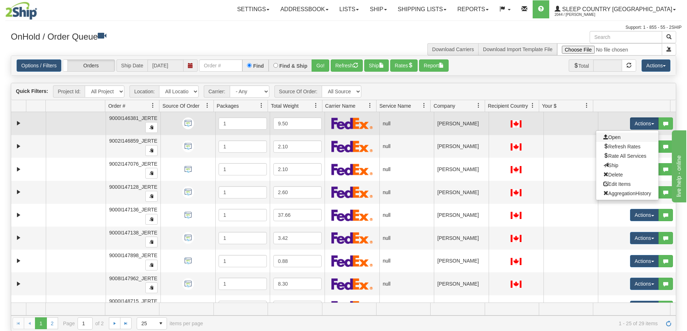
click at [630, 136] on link "Open" at bounding box center [627, 137] width 62 height 9
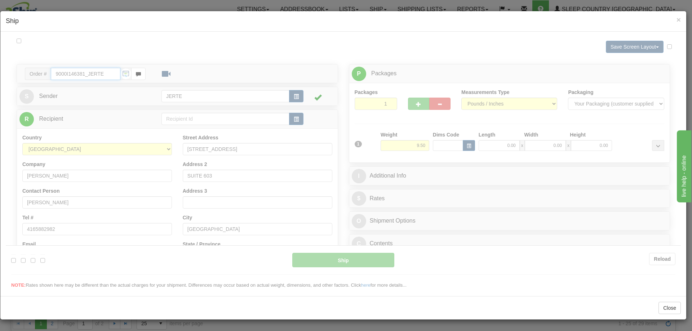
type input "16:28"
type input "16:00"
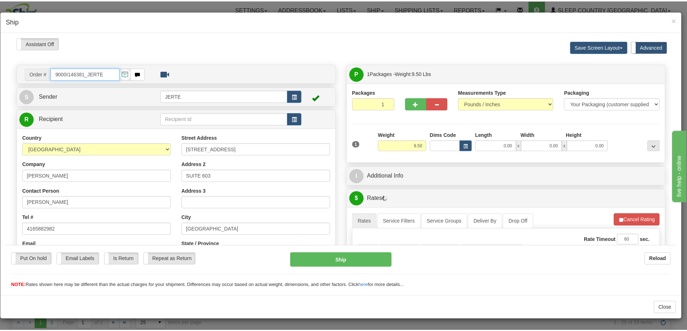
scroll to position [120, 0]
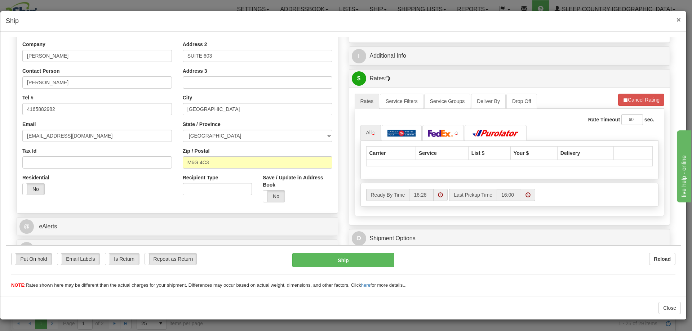
click at [679, 18] on span "×" at bounding box center [679, 20] width 4 height 8
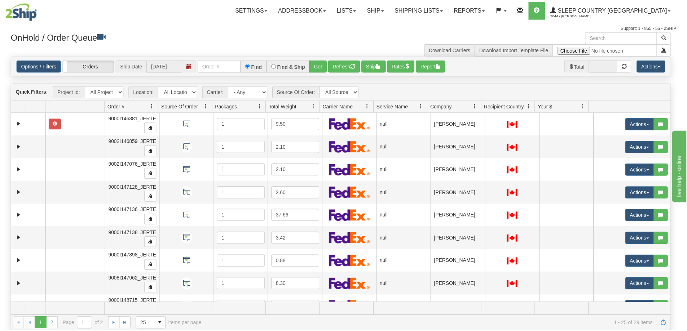
scroll to position [0, 0]
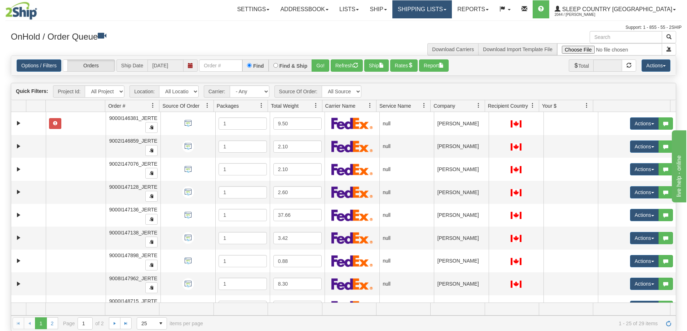
click at [452, 13] on link "Shipping lists" at bounding box center [421, 9] width 59 height 18
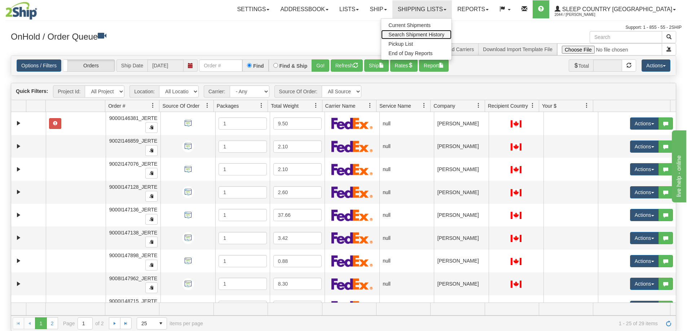
click at [444, 37] on span "Search Shipment History" at bounding box center [416, 35] width 56 height 6
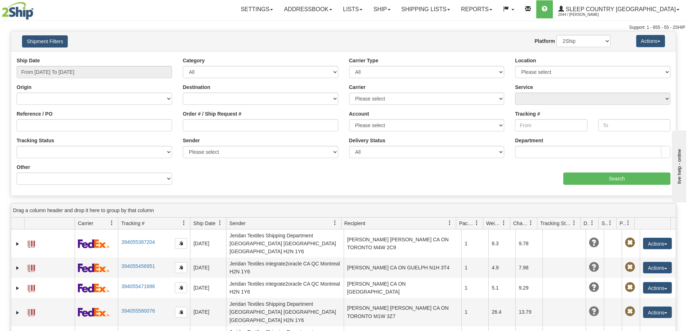
scroll to position [120, 0]
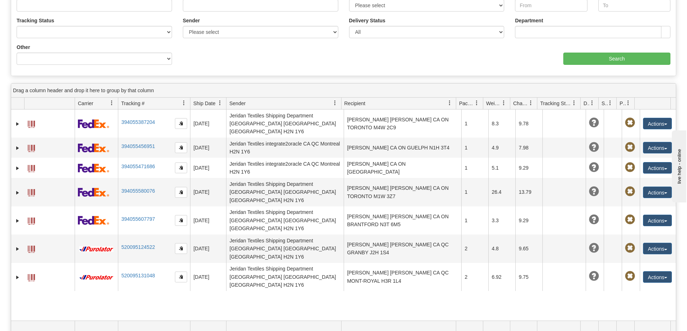
click at [649, 90] on div "Drag a column header and drop it here to group by that column" at bounding box center [343, 91] width 665 height 14
